Goal: Information Seeking & Learning: Find specific fact

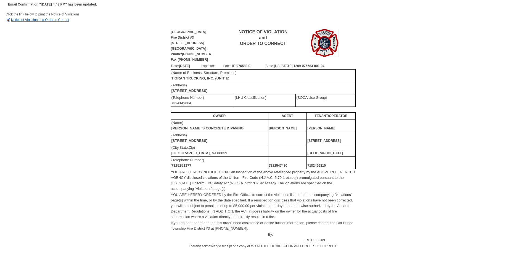
click at [59, 20] on link "Notice of Violation and Order to Correct" at bounding box center [38, 20] width 64 height 4
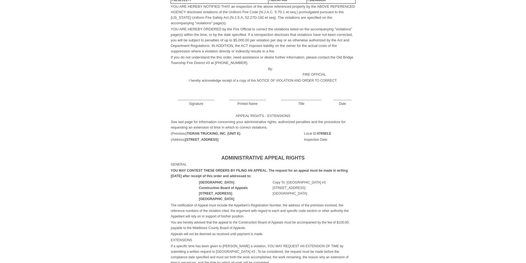
scroll to position [357, 0]
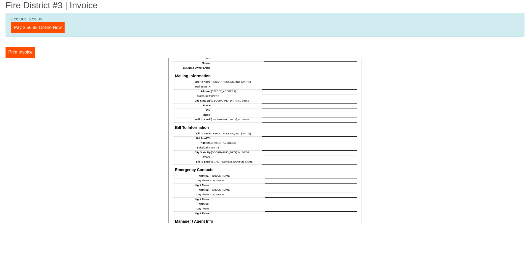
scroll to position [458, 0]
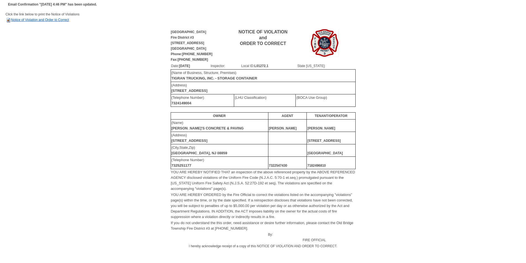
click at [39, 20] on link "Notice of Violation and Order to Correct" at bounding box center [38, 20] width 64 height 4
click at [59, 19] on link "Notice of Violation and Order to Correct" at bounding box center [38, 20] width 64 height 4
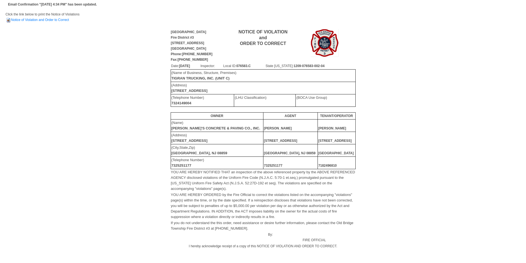
click at [69, 24] on td "Click the link below to print the Notice of Violations Notice of Violation and …" at bounding box center [263, 20] width 515 height 17
click at [67, 18] on link "Notice of Violation and Order to Correct" at bounding box center [38, 20] width 64 height 4
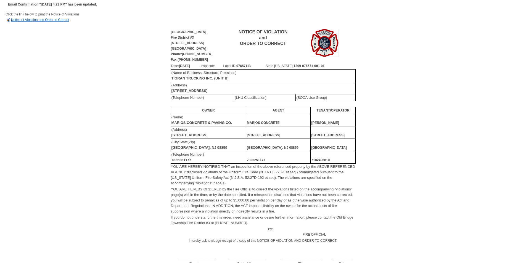
click at [69, 22] on link "Notice of Violation and Order to Correct" at bounding box center [38, 20] width 64 height 4
